Goal: Use online tool/utility: Utilize a website feature to perform a specific function

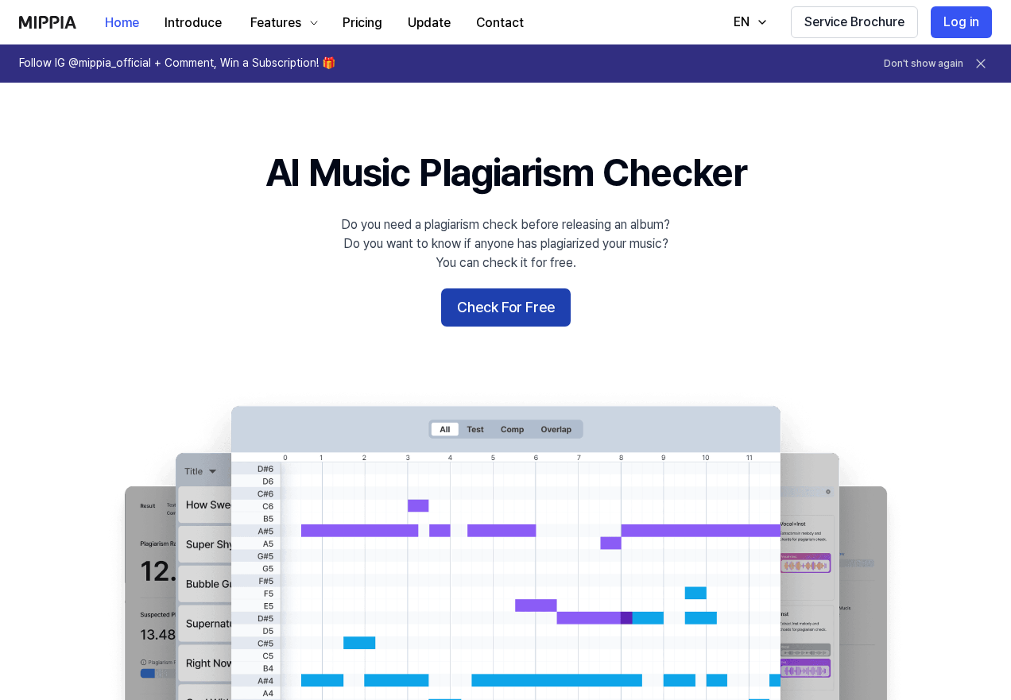
click at [509, 300] on button "Check For Free" at bounding box center [506, 308] width 130 height 38
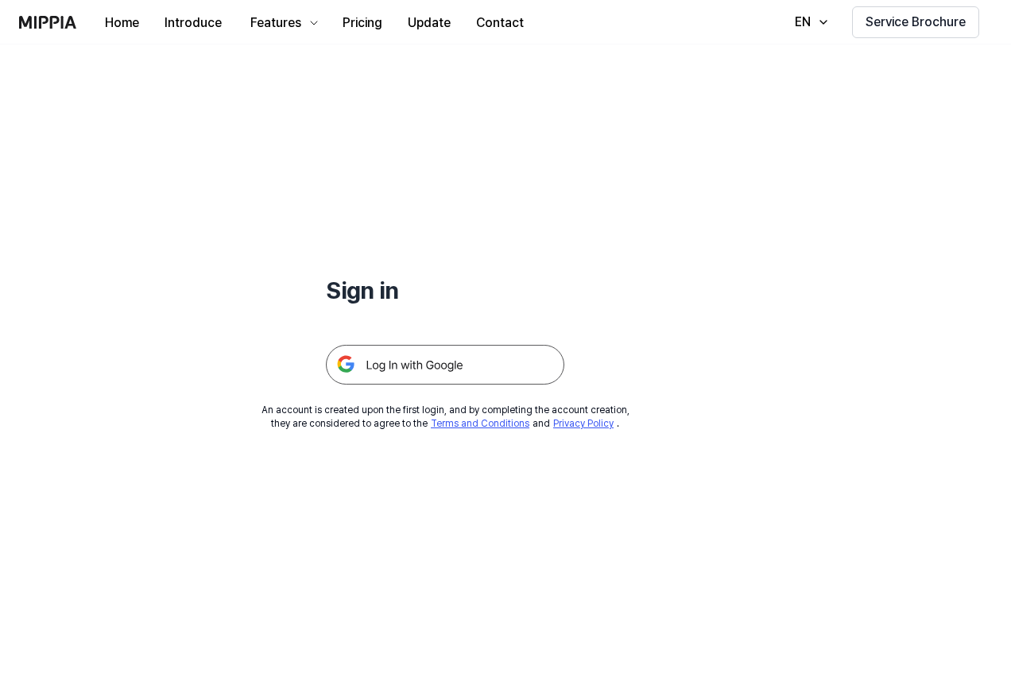
click at [429, 382] on img at bounding box center [445, 365] width 238 height 40
click at [443, 365] on img at bounding box center [445, 365] width 238 height 40
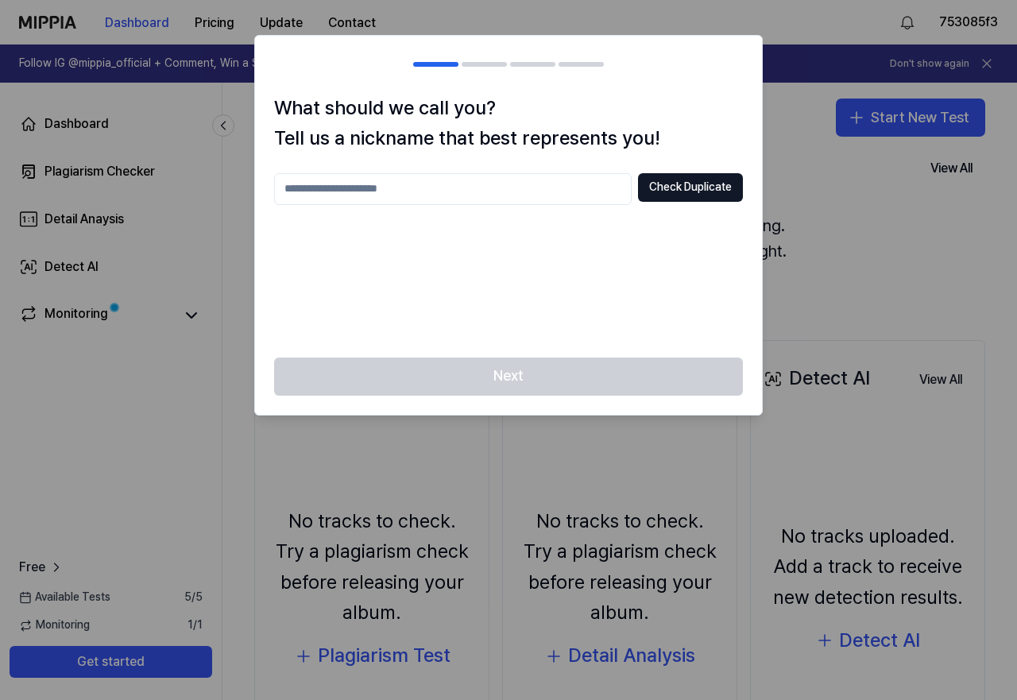
click at [444, 191] on input "text" at bounding box center [453, 189] width 358 height 32
type input "***"
click at [661, 188] on button "Check Duplicate" at bounding box center [690, 187] width 105 height 29
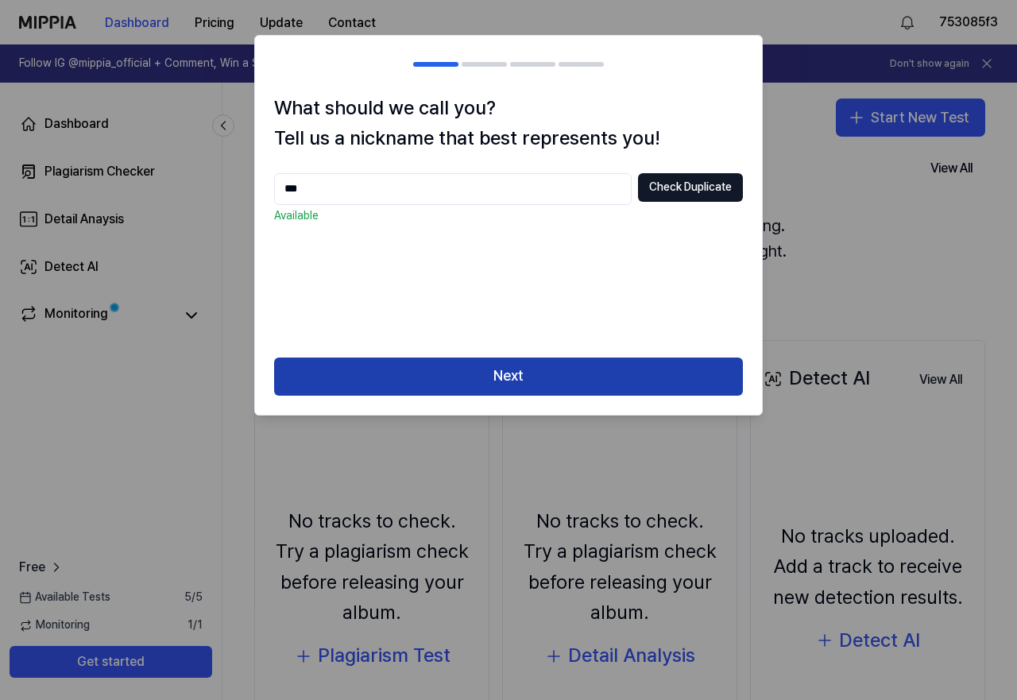
click at [524, 373] on button "Next" at bounding box center [508, 377] width 469 height 38
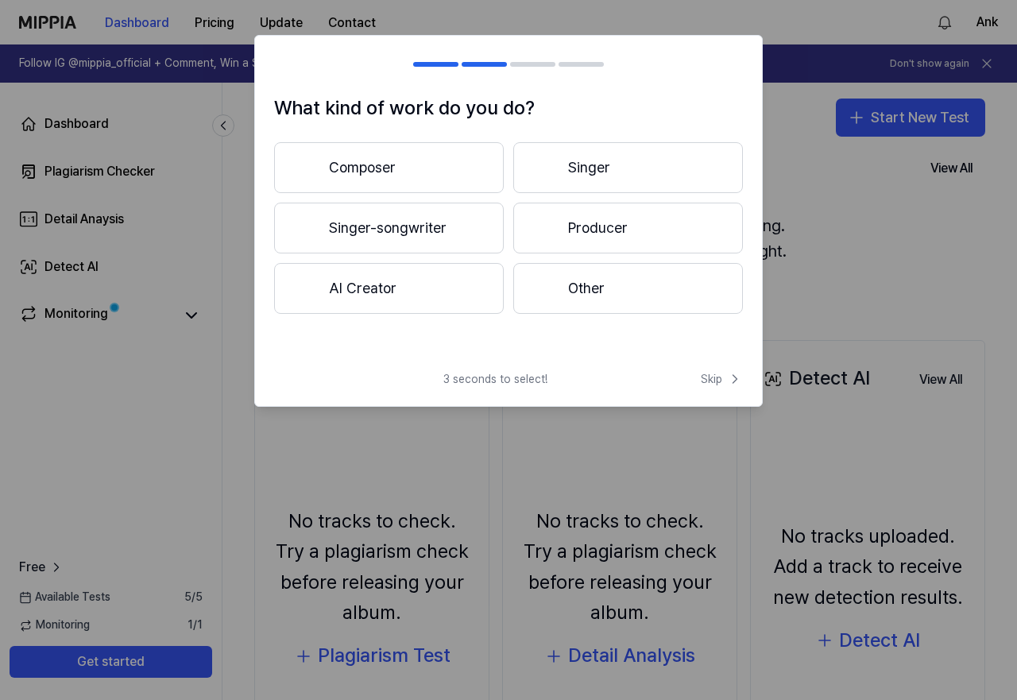
click at [460, 174] on button "Composer" at bounding box center [389, 167] width 230 height 51
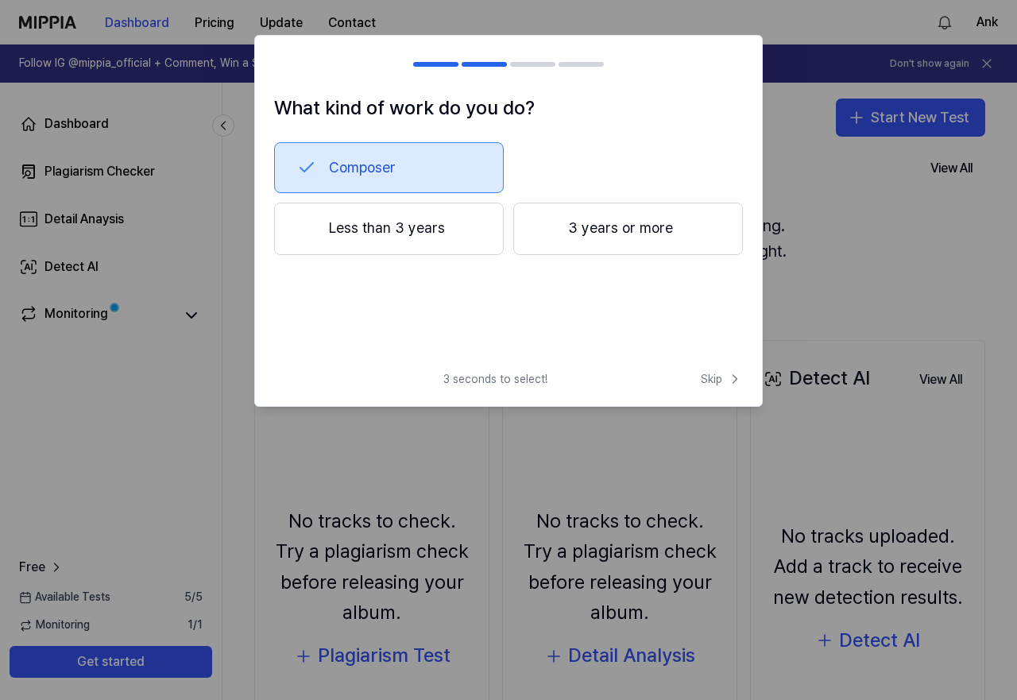
click at [402, 165] on button "Composer" at bounding box center [389, 167] width 230 height 51
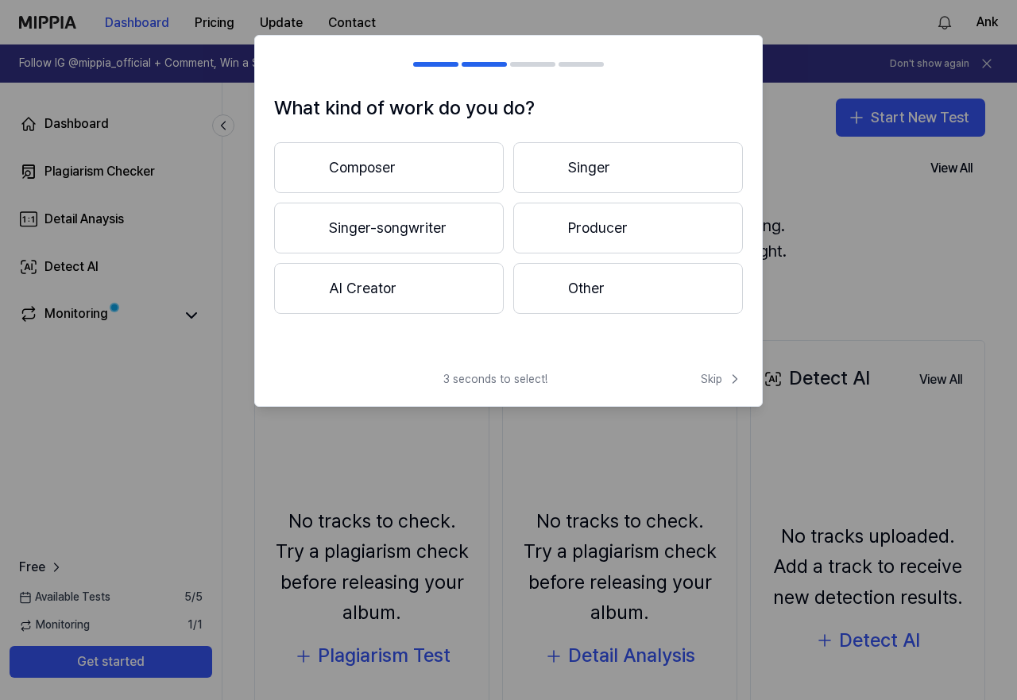
click at [557, 158] on button "Singer" at bounding box center [628, 167] width 230 height 51
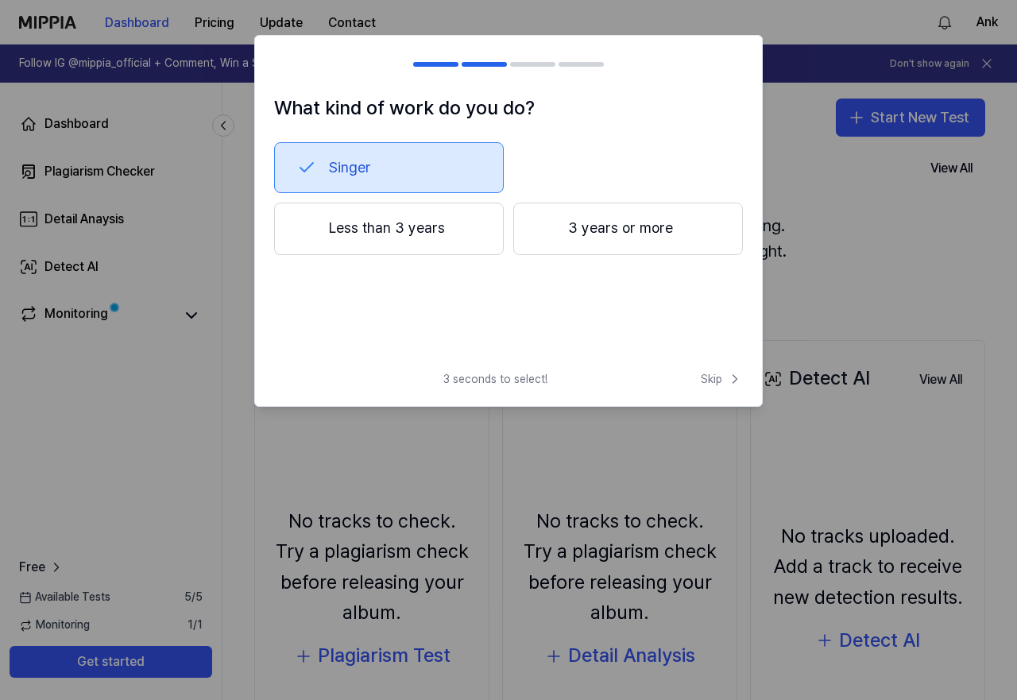
click at [409, 169] on button "Singer" at bounding box center [389, 167] width 230 height 51
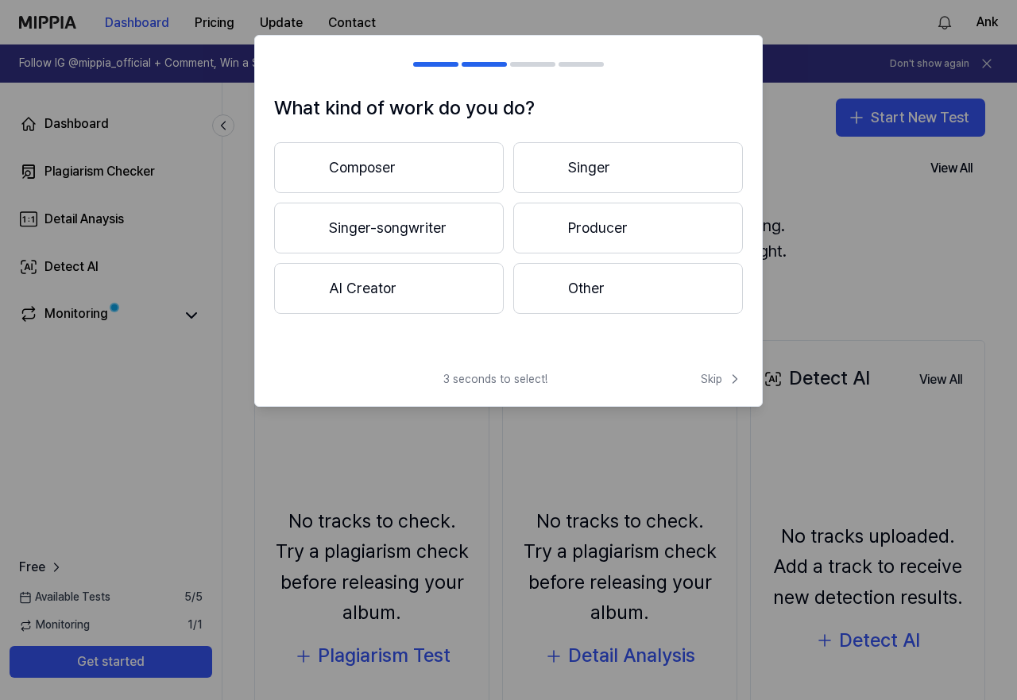
click at [413, 175] on button "Composer" at bounding box center [389, 167] width 230 height 51
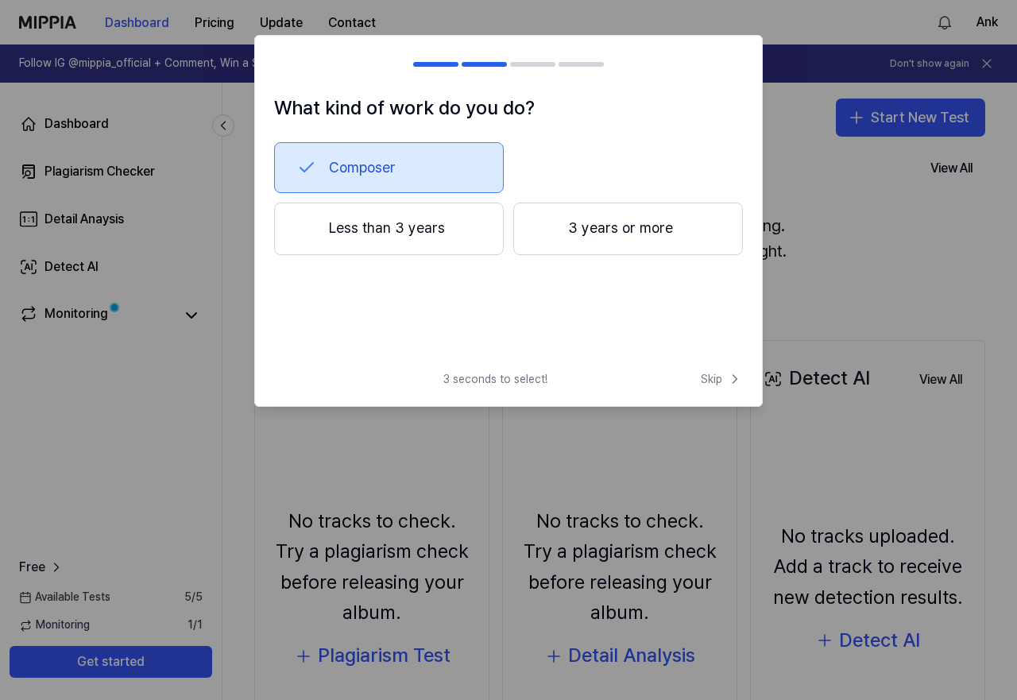
click at [430, 232] on button "Less than 3 years" at bounding box center [389, 229] width 230 height 52
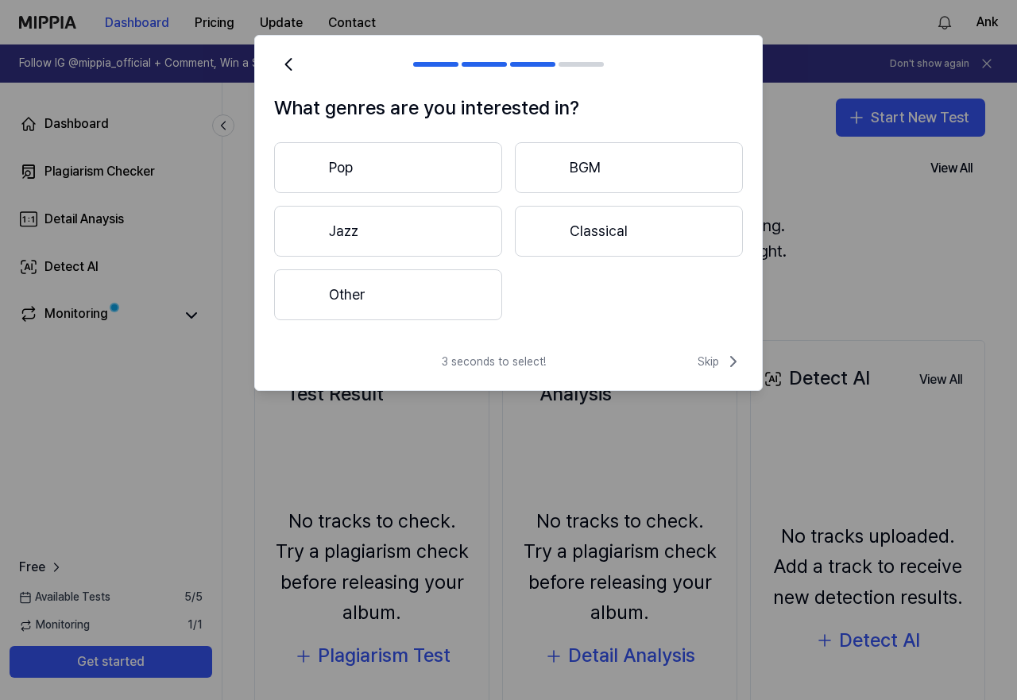
click at [428, 287] on button "Other" at bounding box center [388, 294] width 228 height 51
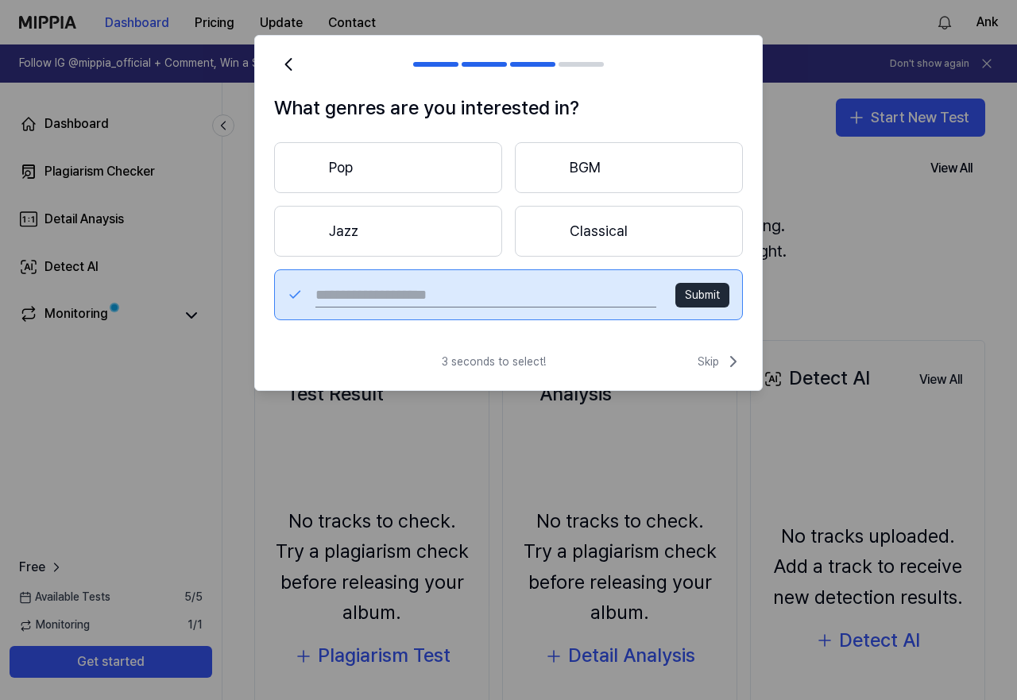
click at [583, 296] on input "text" at bounding box center [486, 294] width 341 height 25
type input "******"
click at [699, 301] on button "Submit" at bounding box center [703, 295] width 54 height 25
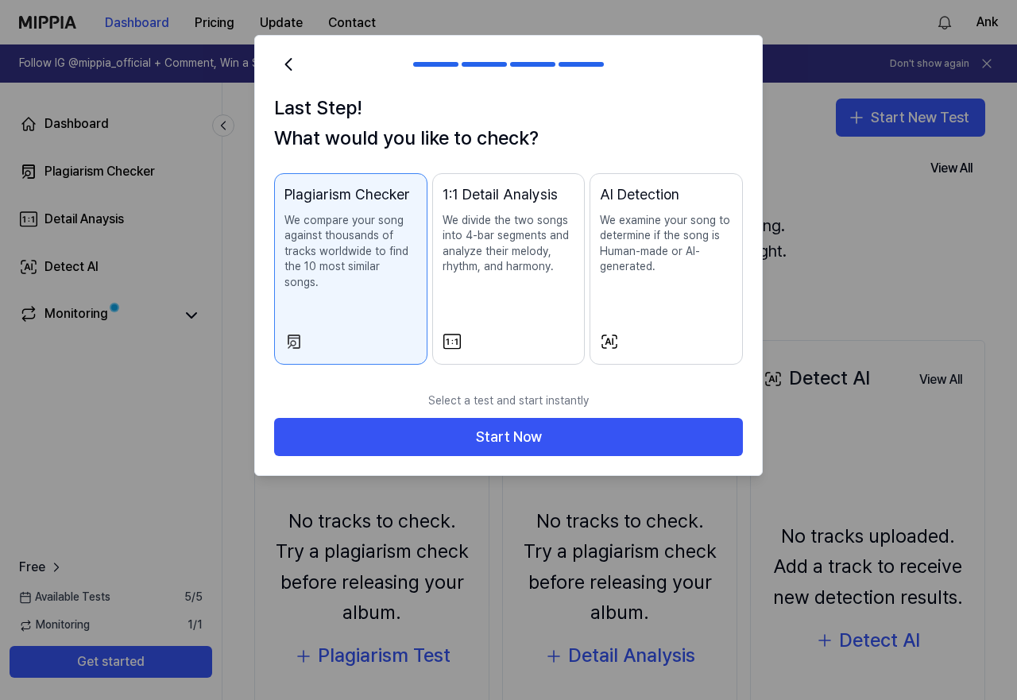
click at [657, 298] on div "AI Detection We examine your song to determine if the song is Human-made or AI-…" at bounding box center [666, 245] width 133 height 123
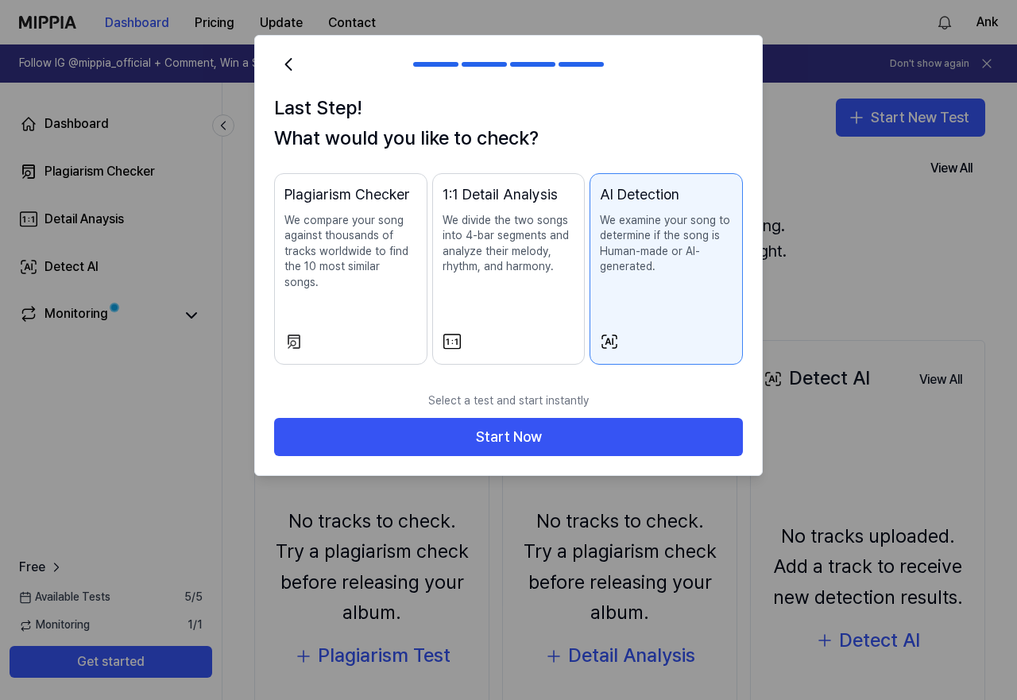
click at [363, 272] on p "We compare your song against thousands of tracks worldwide to find the 10 most …" at bounding box center [351, 252] width 133 height 78
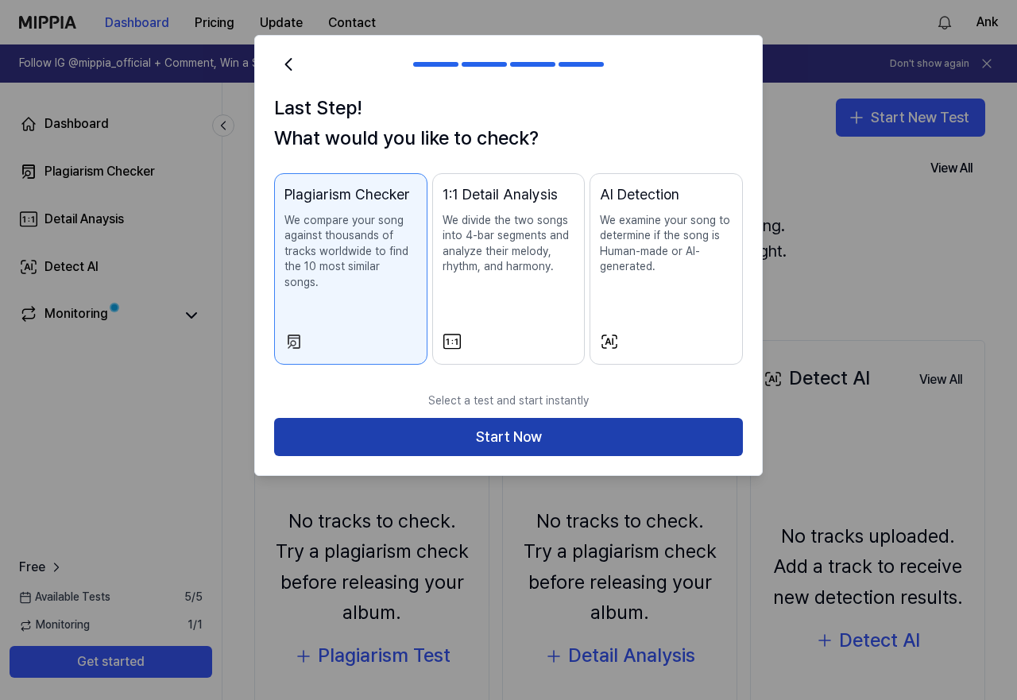
click at [494, 433] on button "Start Now" at bounding box center [508, 437] width 469 height 38
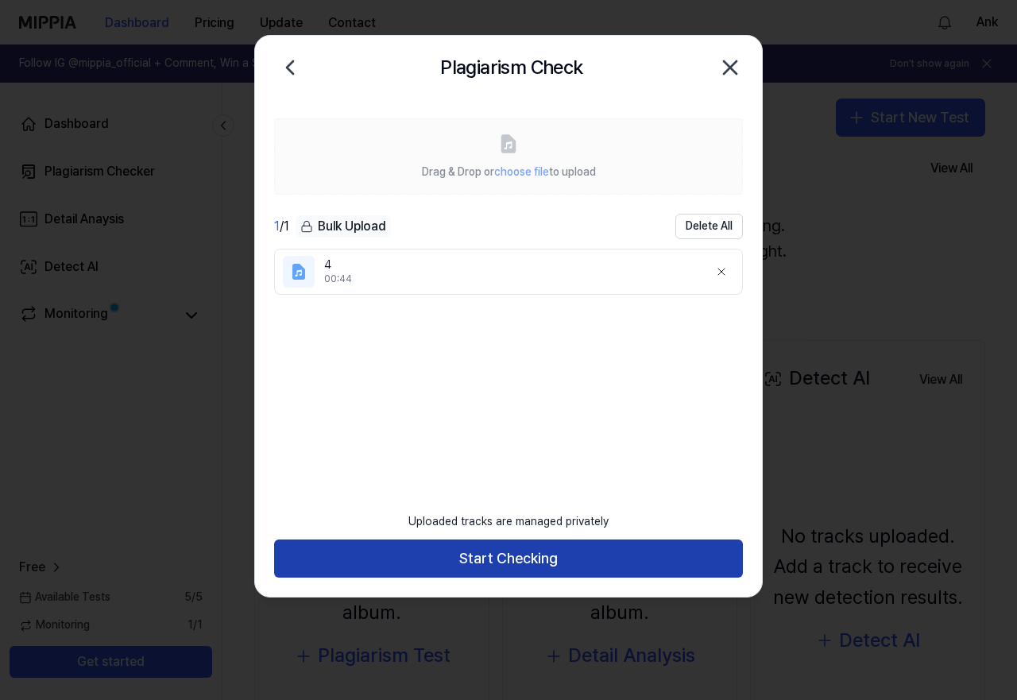
click at [517, 568] on button "Start Checking" at bounding box center [508, 559] width 469 height 38
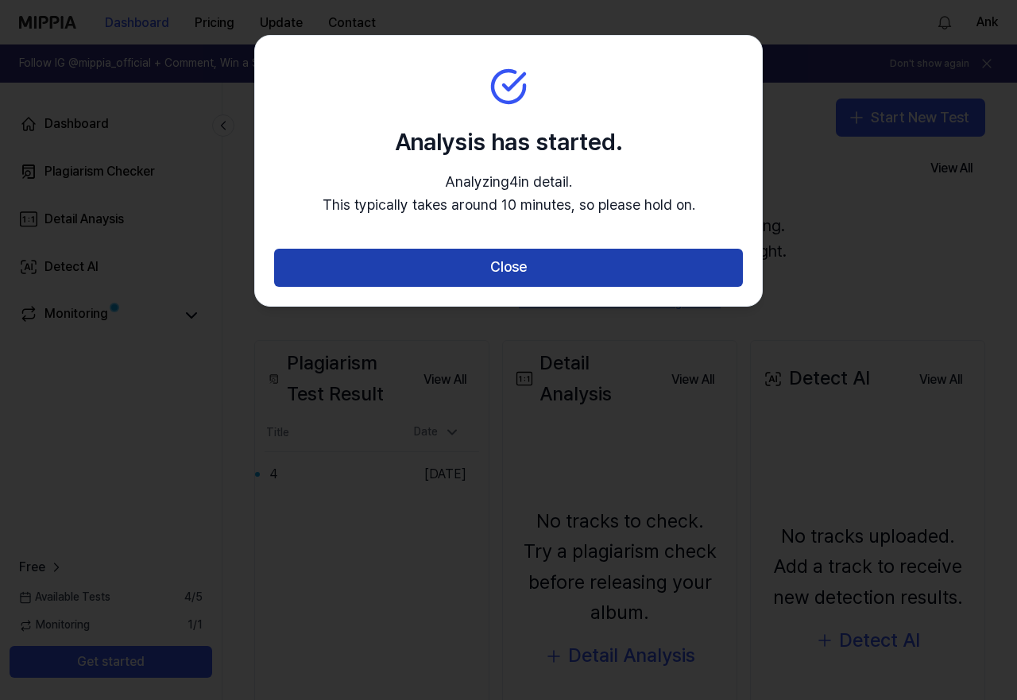
click at [540, 268] on button "Close" at bounding box center [508, 268] width 469 height 38
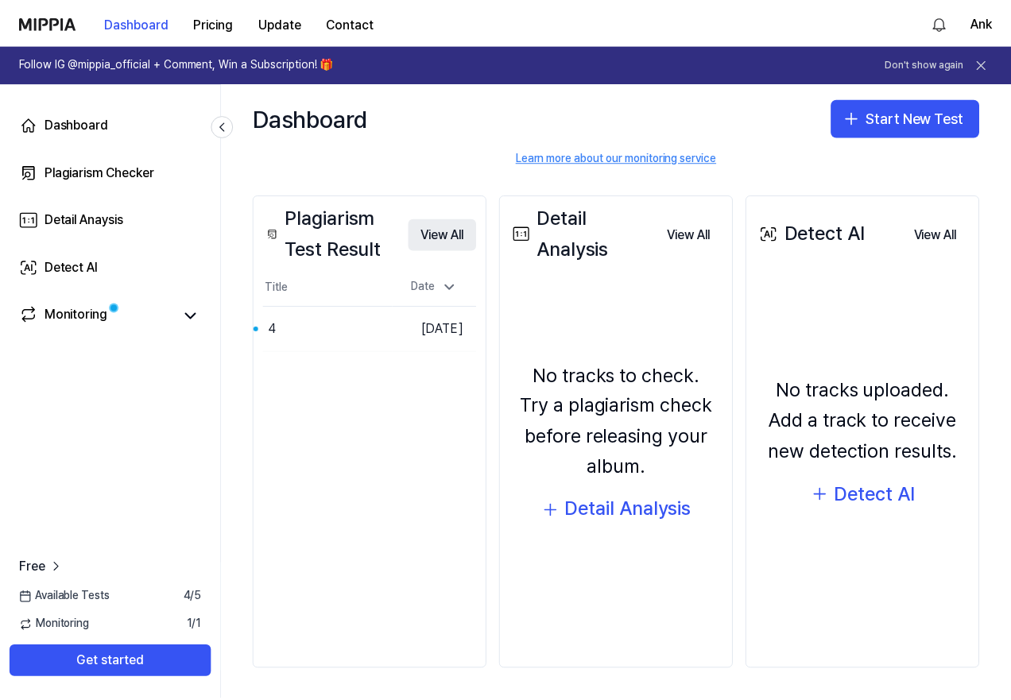
scroll to position [147, 0]
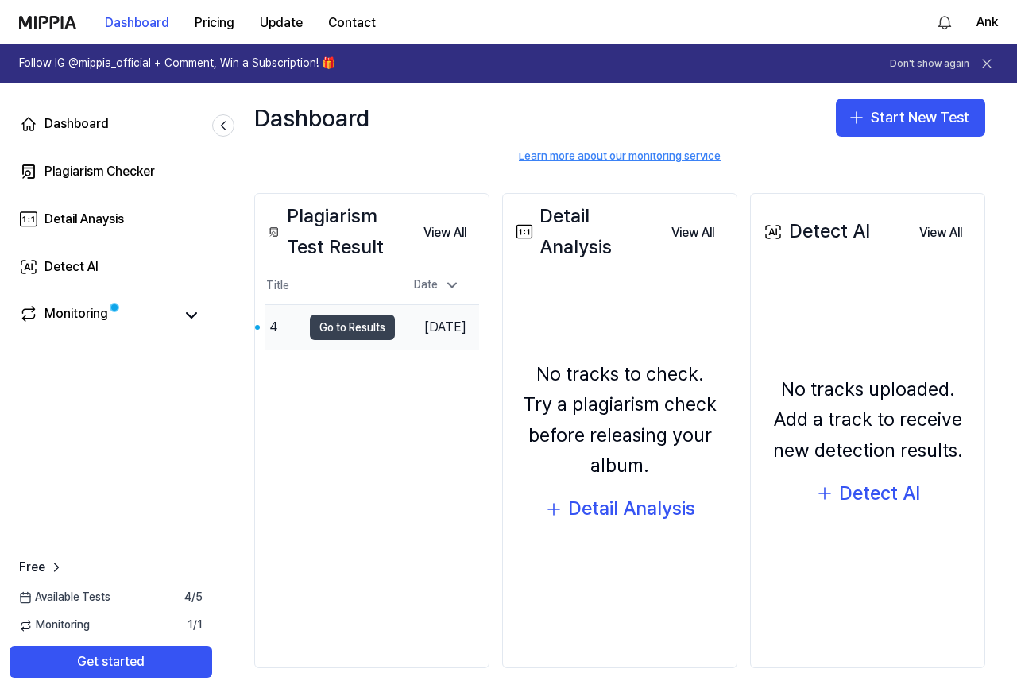
click at [358, 338] on button "Go to Results" at bounding box center [352, 327] width 85 height 25
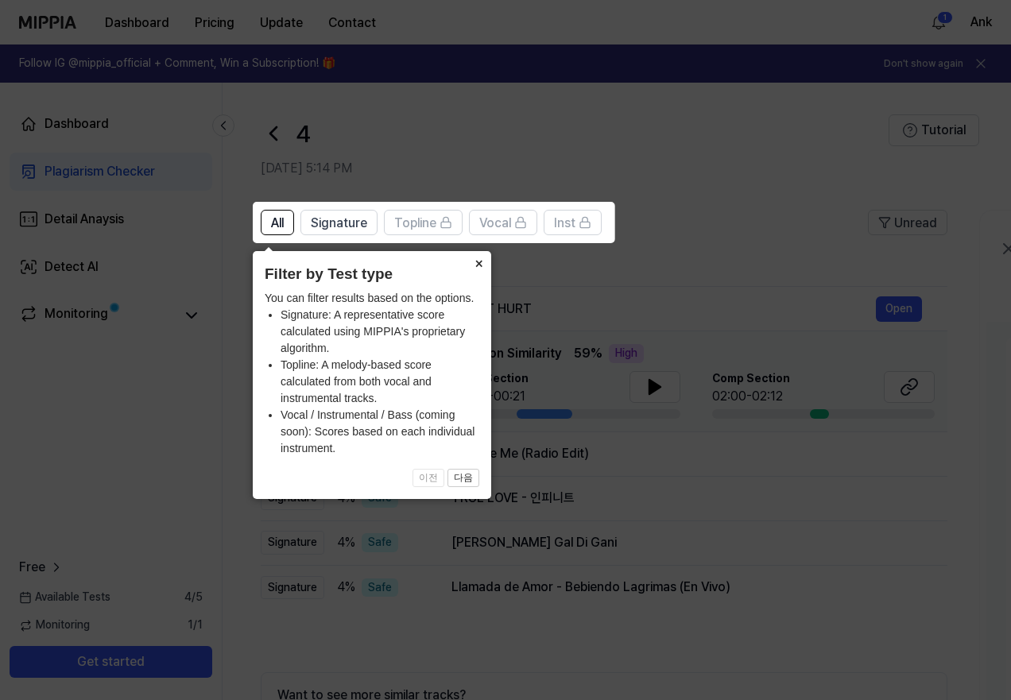
click at [482, 265] on button "×" at bounding box center [478, 262] width 25 height 22
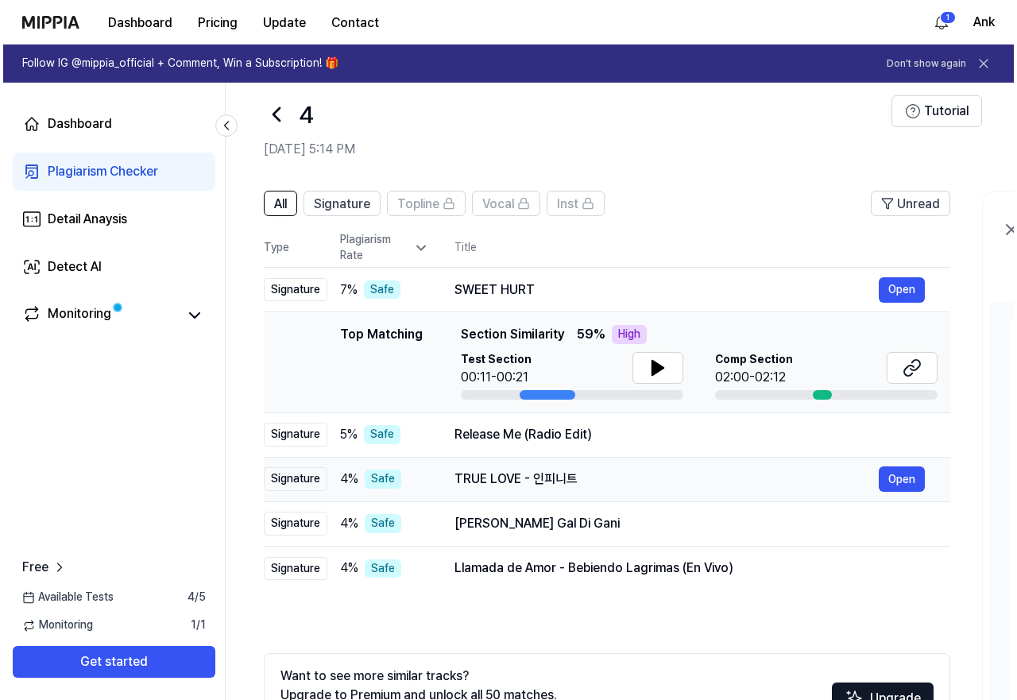
scroll to position [0, 0]
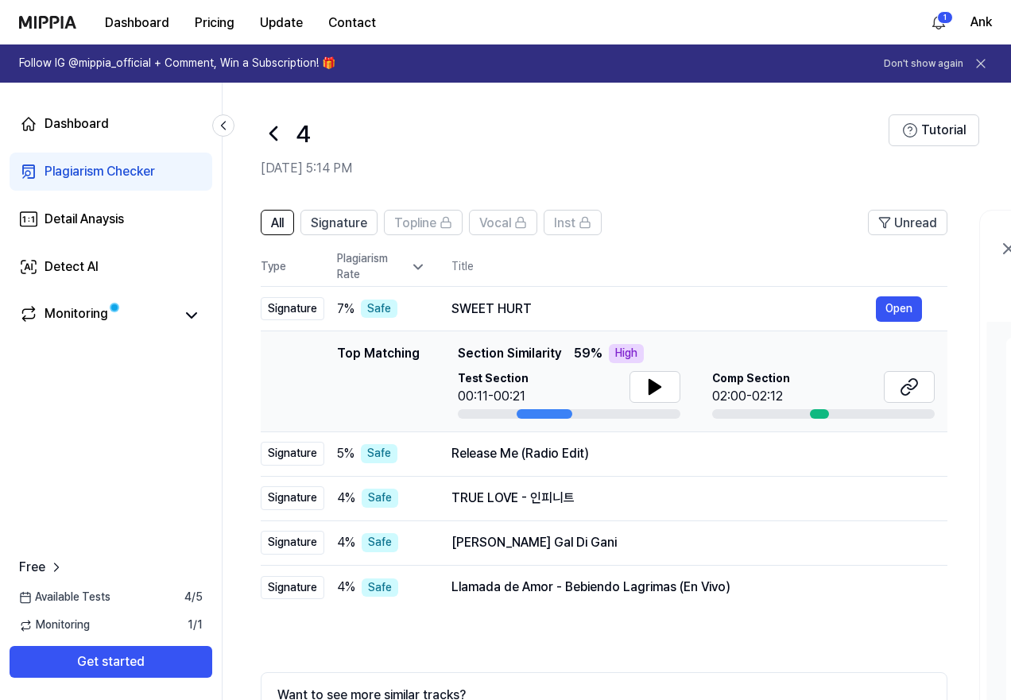
click at [419, 267] on icon at bounding box center [418, 267] width 16 height 16
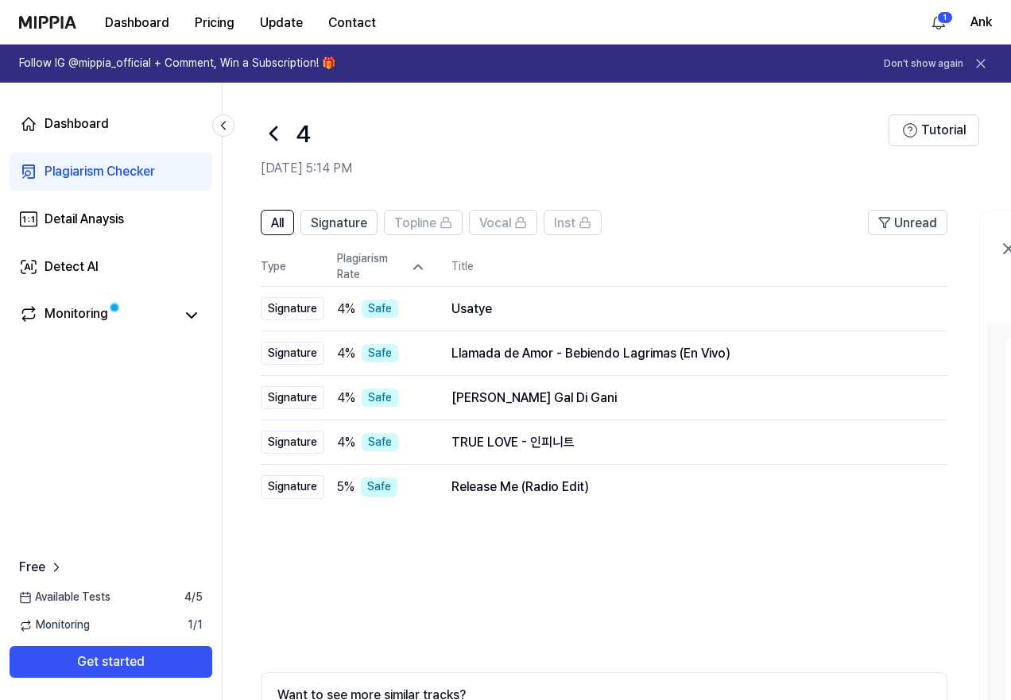
click at [419, 267] on icon at bounding box center [418, 267] width 16 height 16
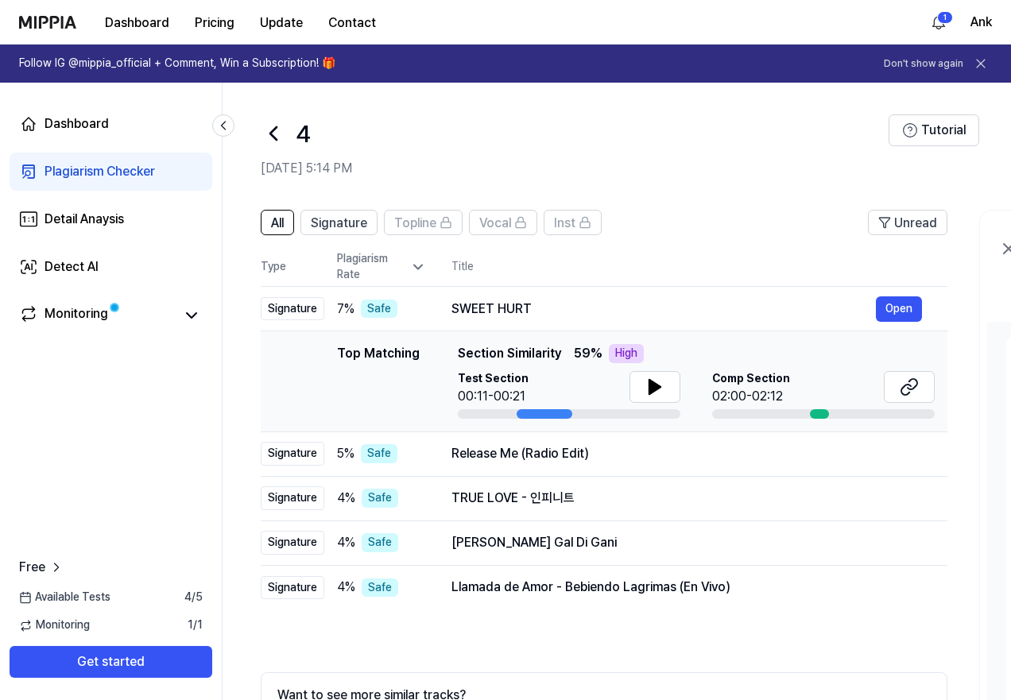
click at [420, 271] on icon at bounding box center [418, 267] width 16 height 16
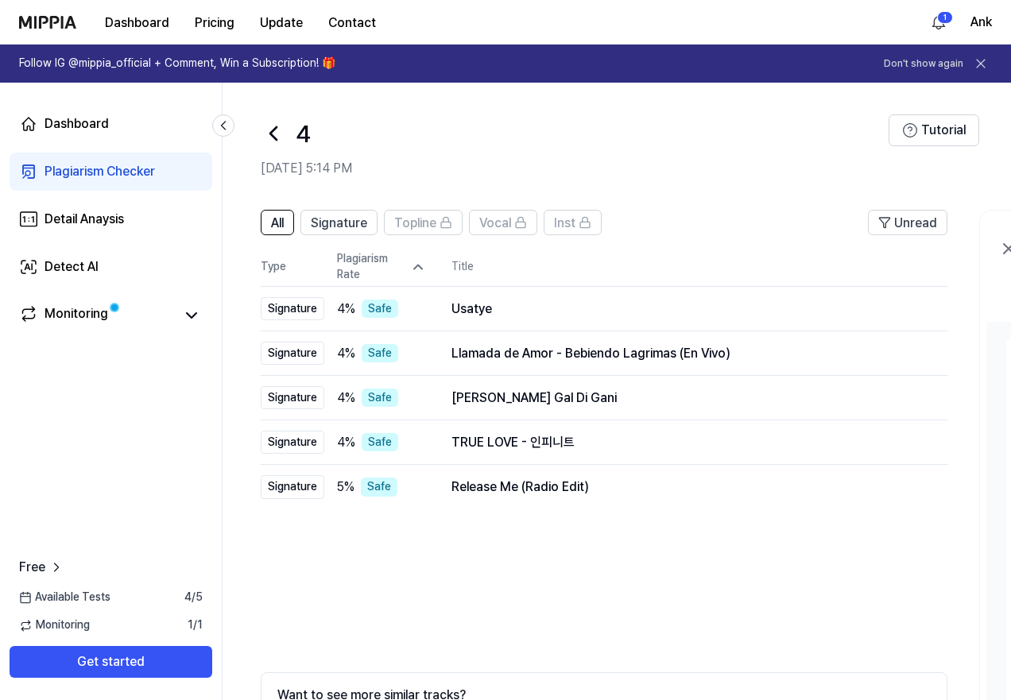
click at [416, 265] on icon at bounding box center [418, 267] width 16 height 16
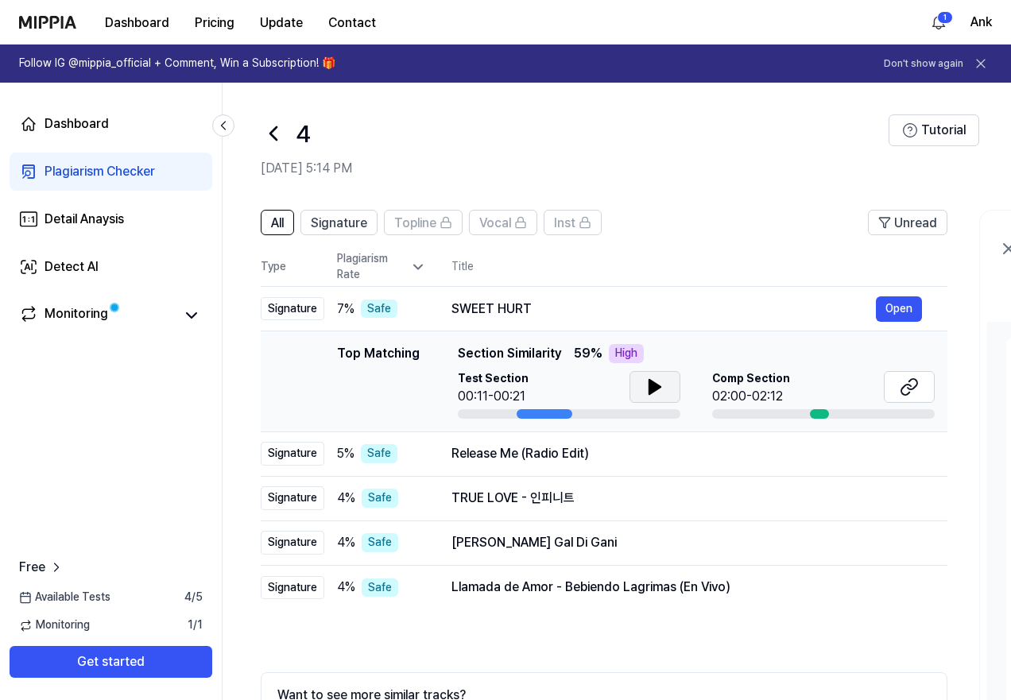
click at [651, 385] on icon at bounding box center [654, 387] width 11 height 14
click at [816, 413] on div at bounding box center [819, 414] width 19 height 10
click at [897, 317] on button "Open" at bounding box center [899, 308] width 46 height 25
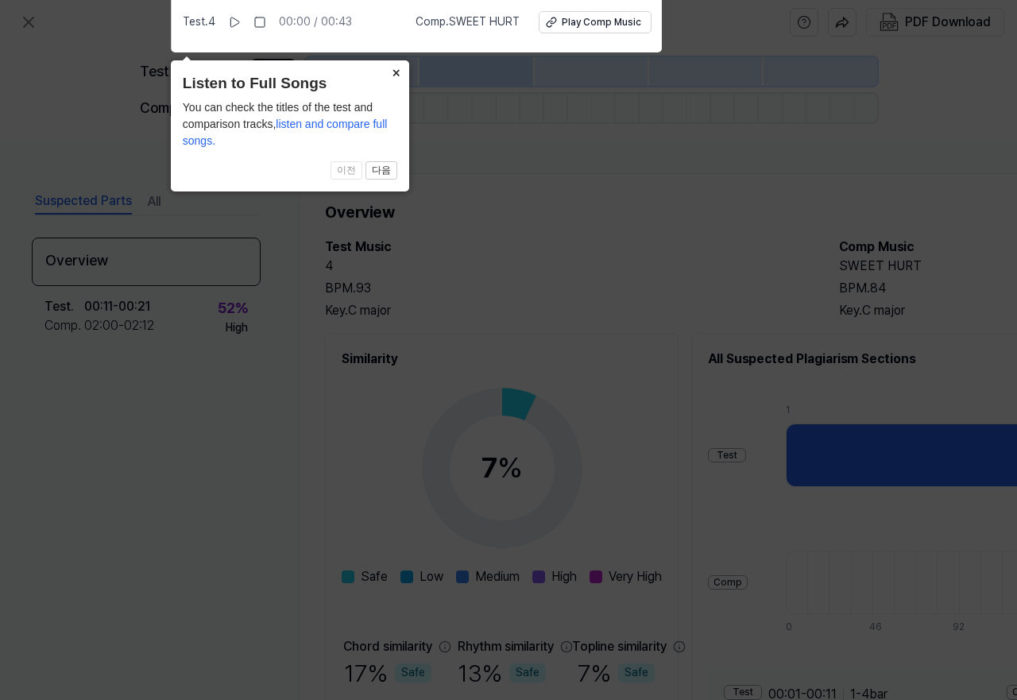
click at [394, 73] on button "×" at bounding box center [396, 71] width 25 height 22
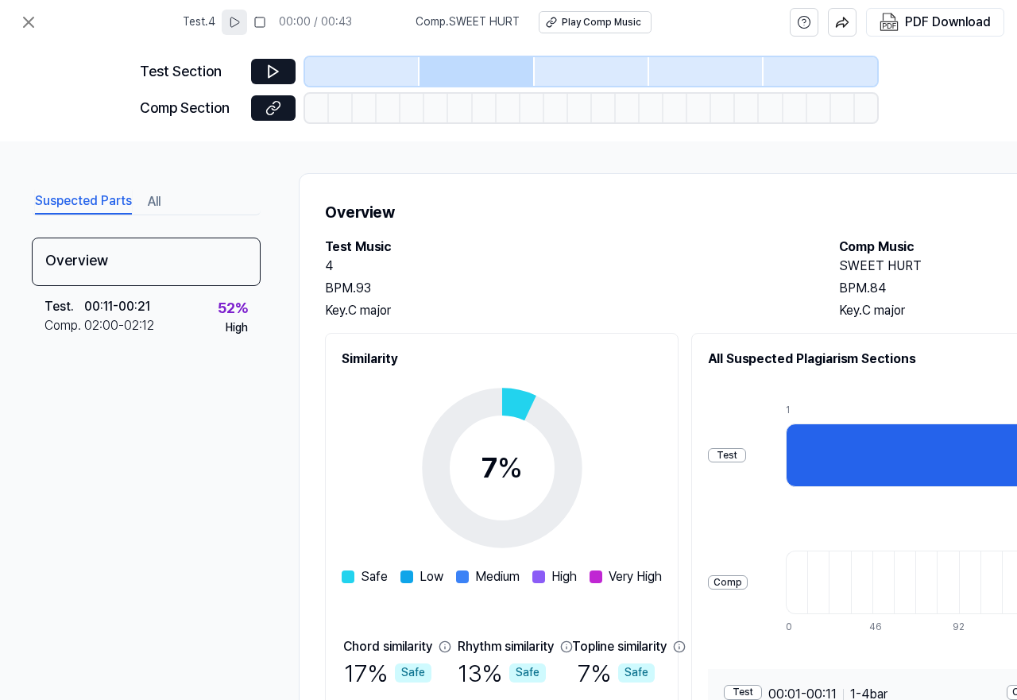
click at [231, 20] on icon at bounding box center [235, 22] width 9 height 10
click at [576, 25] on div "Play Comp Music" at bounding box center [601, 23] width 79 height 14
click at [257, 23] on rect at bounding box center [262, 22] width 10 height 10
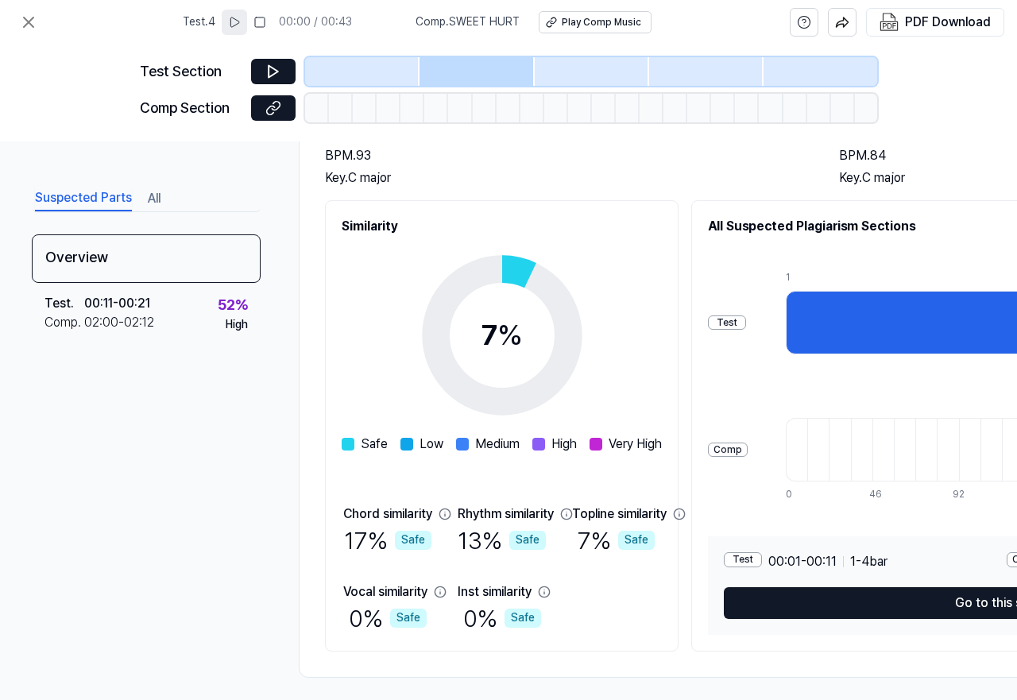
scroll to position [149, 0]
